Goal: Entertainment & Leisure: Consume media (video, audio)

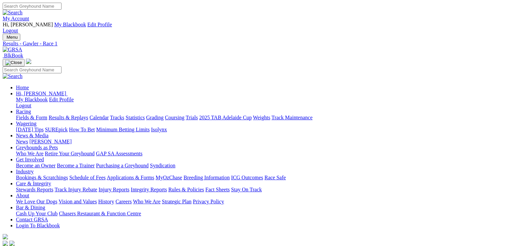
drag, startPoint x: 326, startPoint y: 21, endPoint x: 283, endPoint y: 29, distance: 44.0
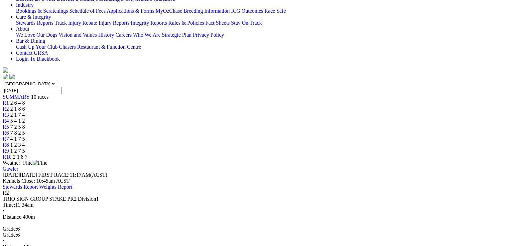
drag, startPoint x: 327, startPoint y: 21, endPoint x: 324, endPoint y: 23, distance: 4.3
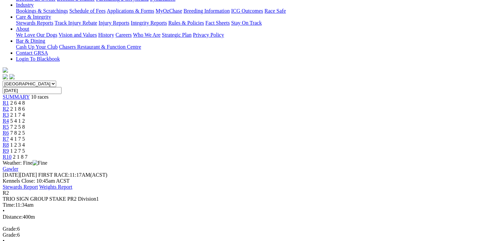
scroll to position [0, 0]
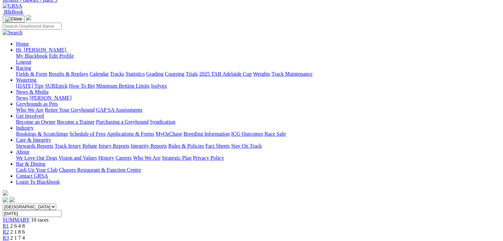
scroll to position [100, 0]
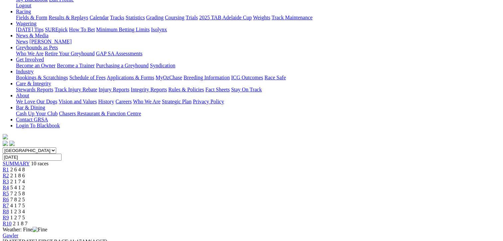
click at [25, 184] on span "5 4 1 2" at bounding box center [17, 187] width 15 height 6
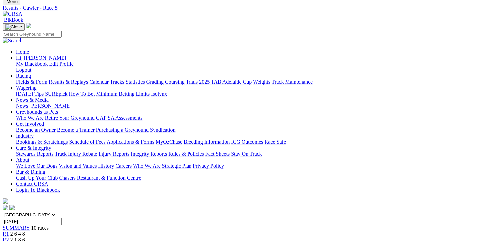
scroll to position [133, 0]
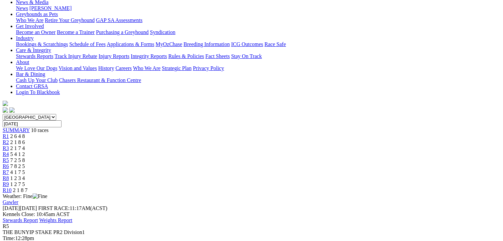
scroll to position [0, 0]
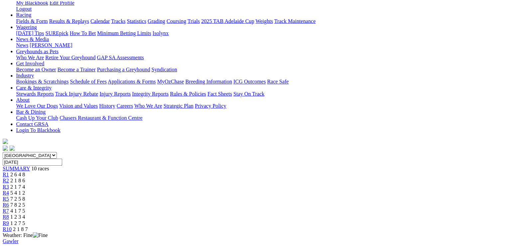
scroll to position [100, 0]
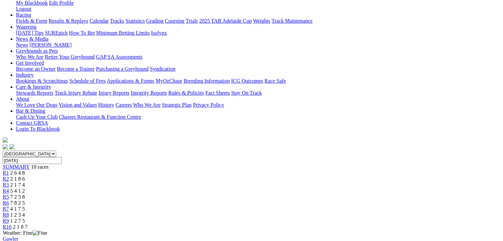
scroll to position [100, 0]
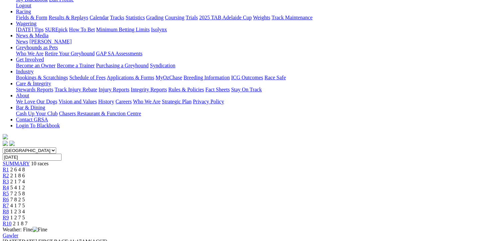
click at [25, 208] on span "1 2 3 4" at bounding box center [17, 211] width 15 height 6
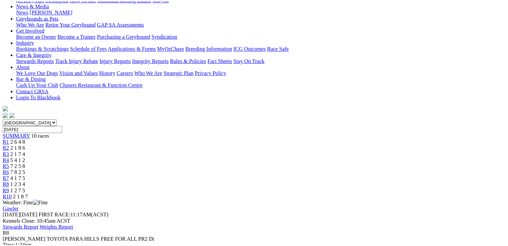
scroll to position [133, 0]
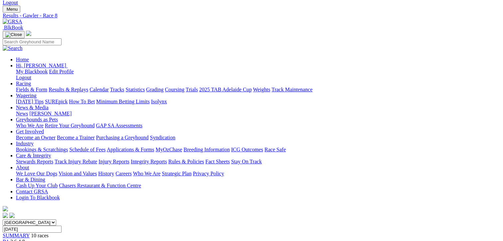
scroll to position [0, 0]
